Goal: Information Seeking & Learning: Learn about a topic

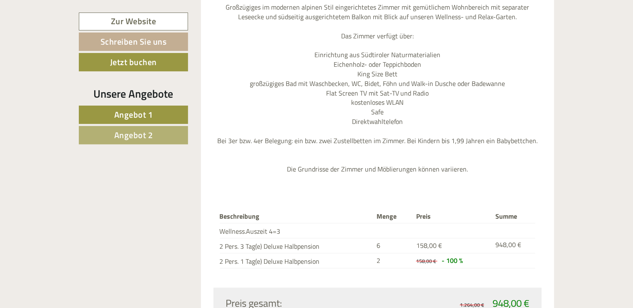
scroll to position [1053, 0]
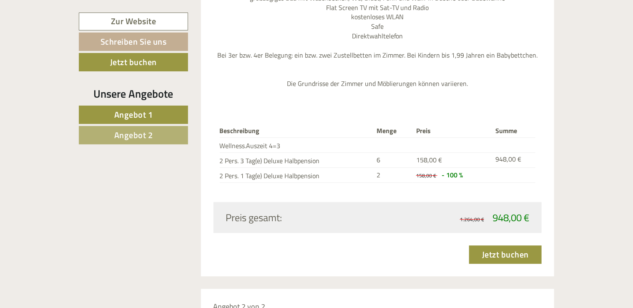
click at [131, 134] on span "Angebot 2" at bounding box center [133, 134] width 39 height 13
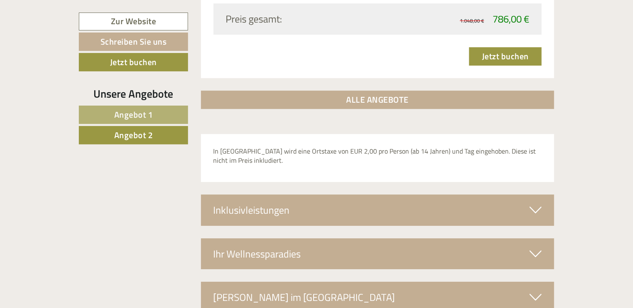
scroll to position [1246, 0]
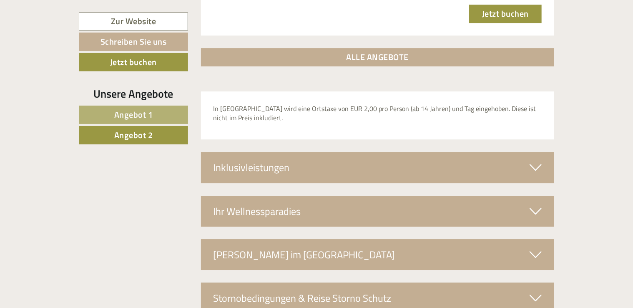
click at [537, 160] on icon at bounding box center [536, 167] width 12 height 14
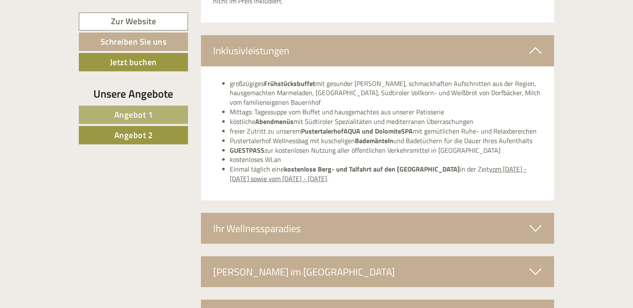
scroll to position [1379, 0]
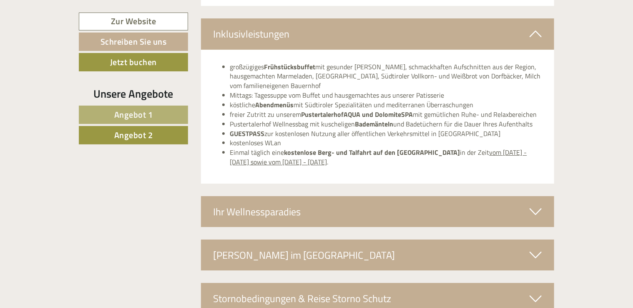
click at [492, 196] on div "Ihr Wellnessparadies" at bounding box center [378, 211] width 354 height 31
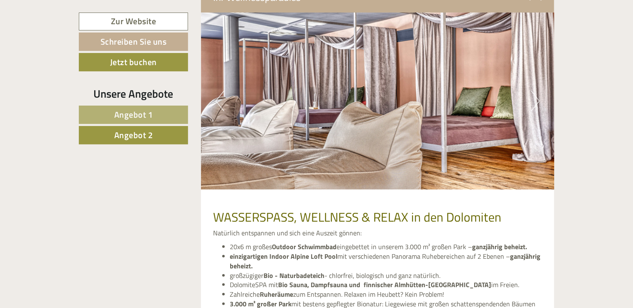
scroll to position [1540, 0]
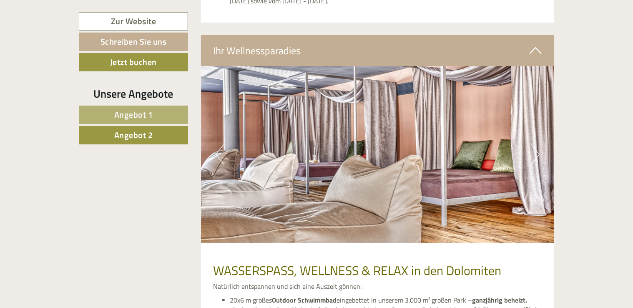
click at [531, 144] on button "Next" at bounding box center [535, 154] width 9 height 21
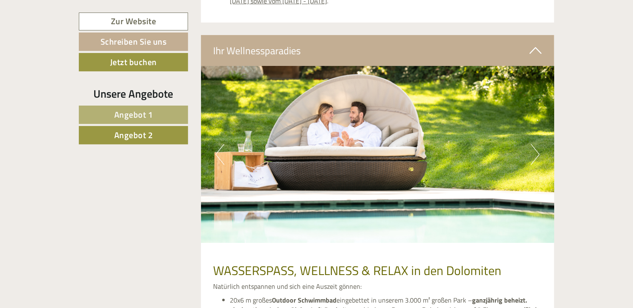
click at [531, 144] on button "Next" at bounding box center [535, 154] width 9 height 21
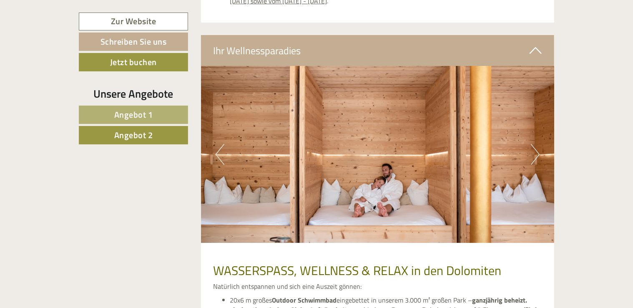
click at [531, 144] on button "Next" at bounding box center [535, 154] width 9 height 21
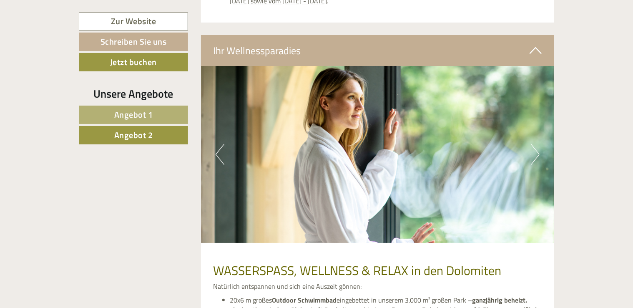
click at [531, 144] on button "Next" at bounding box center [535, 154] width 9 height 21
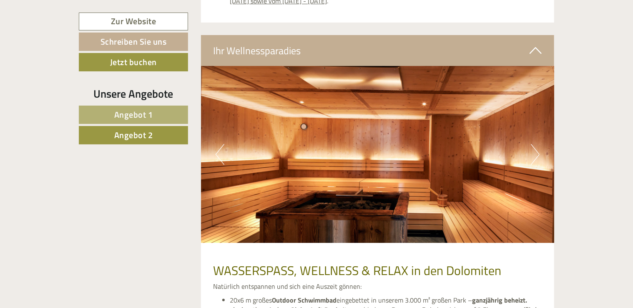
click at [531, 144] on button "Next" at bounding box center [535, 154] width 9 height 21
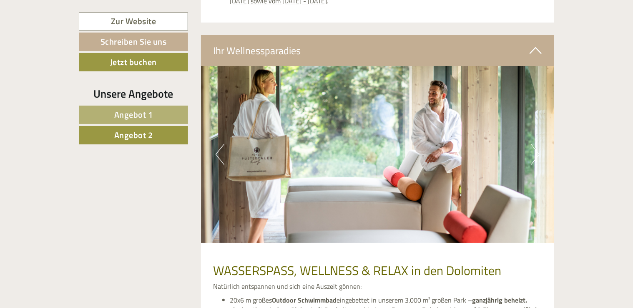
click at [531, 144] on button "Next" at bounding box center [535, 154] width 9 height 21
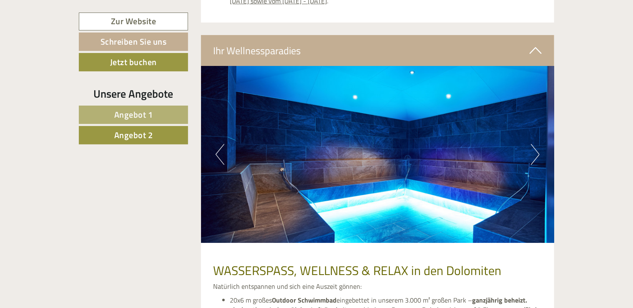
click at [531, 144] on button "Next" at bounding box center [535, 154] width 9 height 21
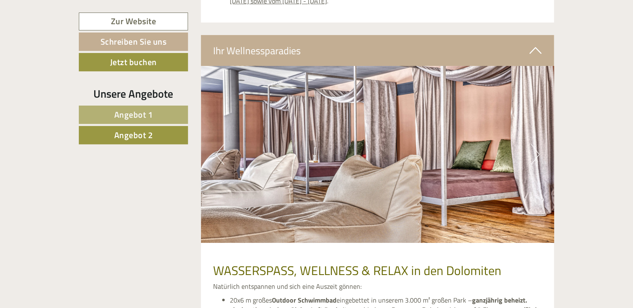
click at [531, 144] on button "Next" at bounding box center [535, 154] width 9 height 21
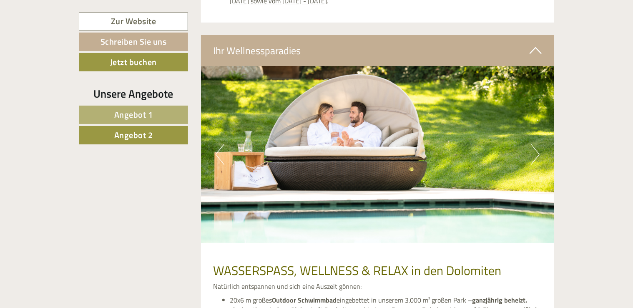
click at [531, 144] on button "Next" at bounding box center [535, 154] width 9 height 21
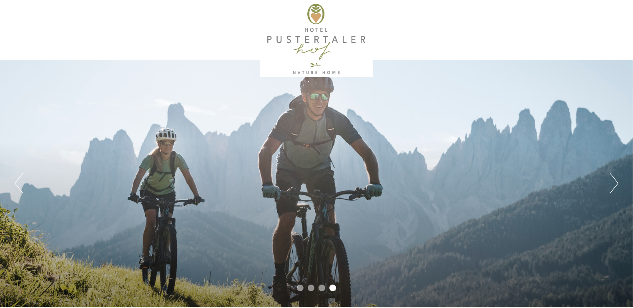
scroll to position [0, 0]
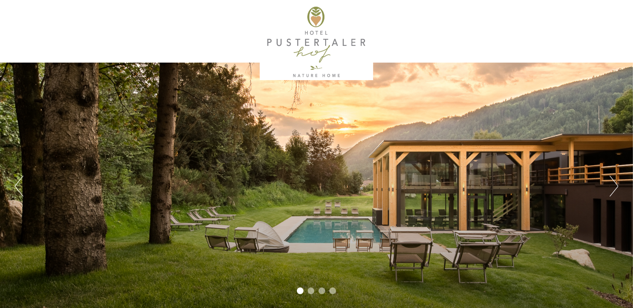
click at [320, 23] on div at bounding box center [316, 42] width 467 height 76
